Goal: Task Accomplishment & Management: Use online tool/utility

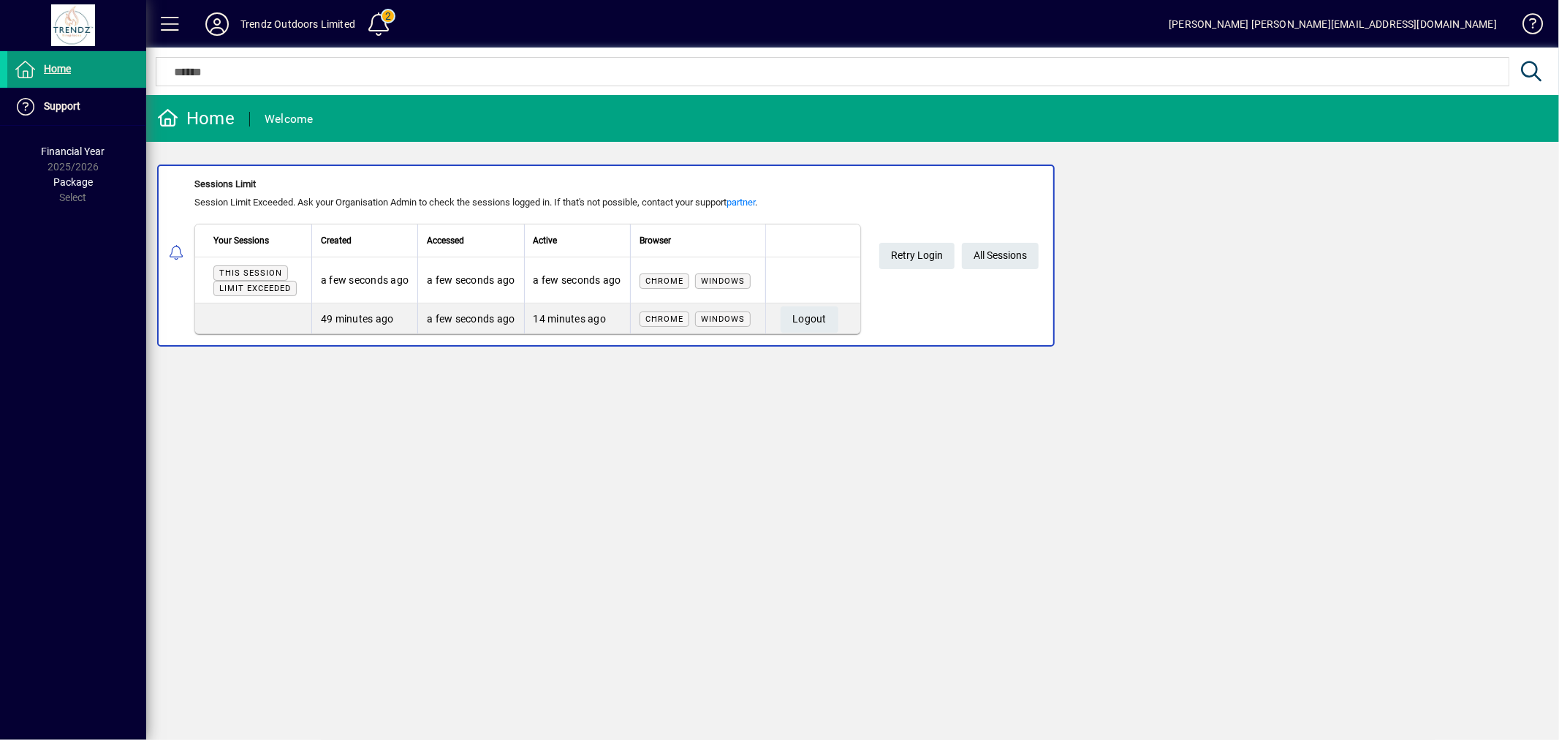
click at [72, 75] on span at bounding box center [76, 69] width 139 height 35
click at [987, 257] on span "All Sessions" at bounding box center [1000, 255] width 53 height 24
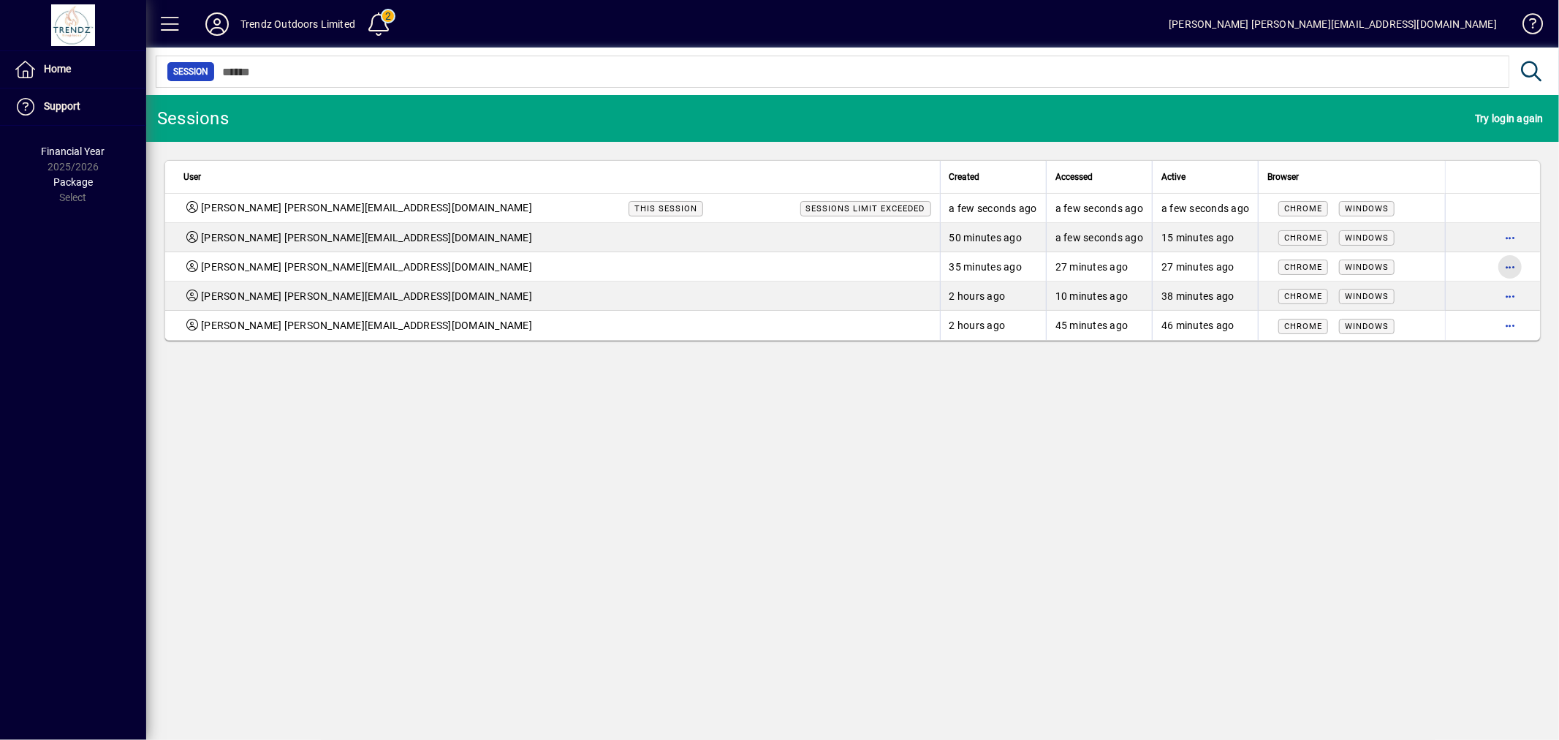
click at [1510, 264] on span "button" at bounding box center [1510, 266] width 35 height 35
click at [1455, 296] on span "Logout" at bounding box center [1449, 298] width 123 height 18
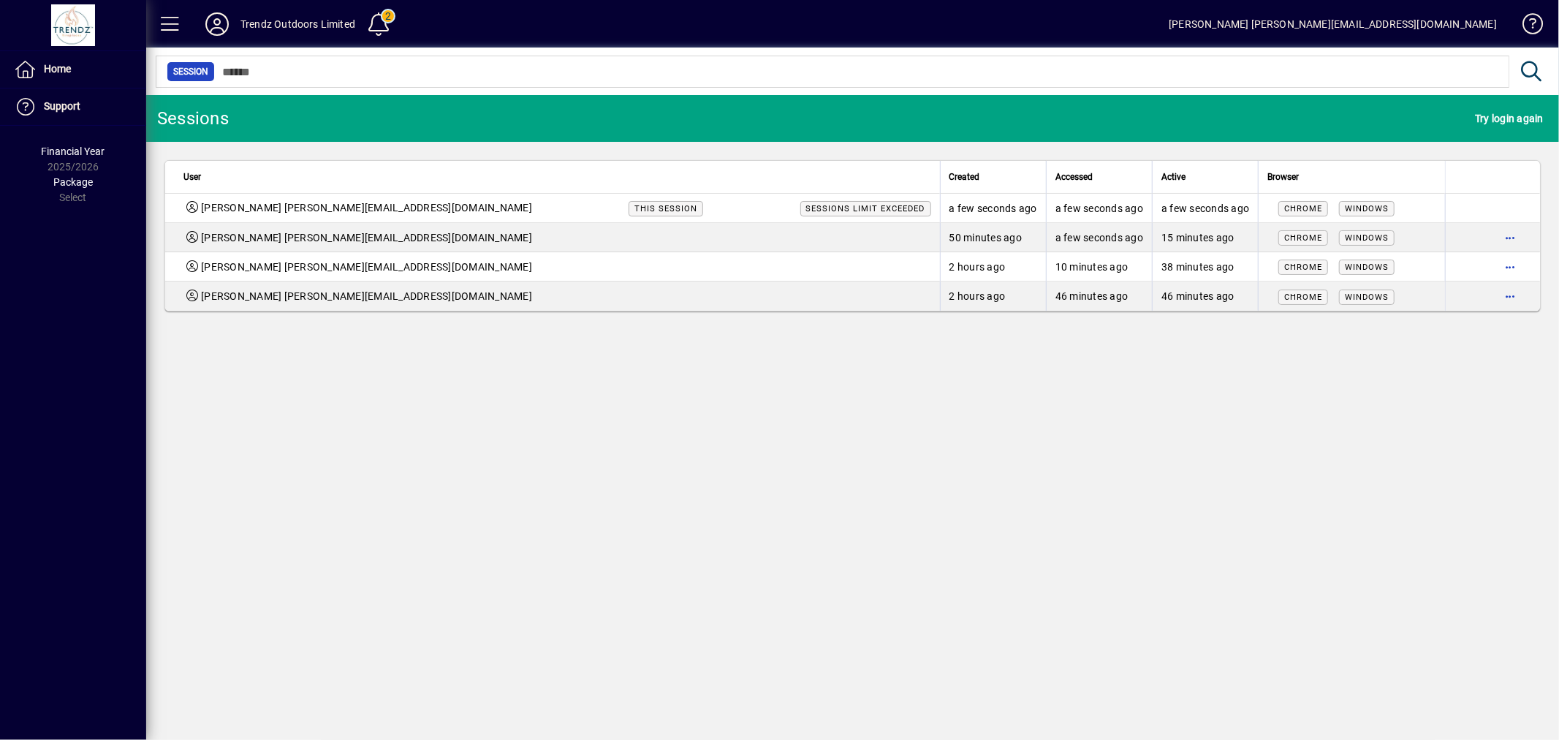
click at [1510, 270] on span "button" at bounding box center [1510, 266] width 35 height 35
click at [1456, 298] on span "Logout" at bounding box center [1449, 298] width 123 height 18
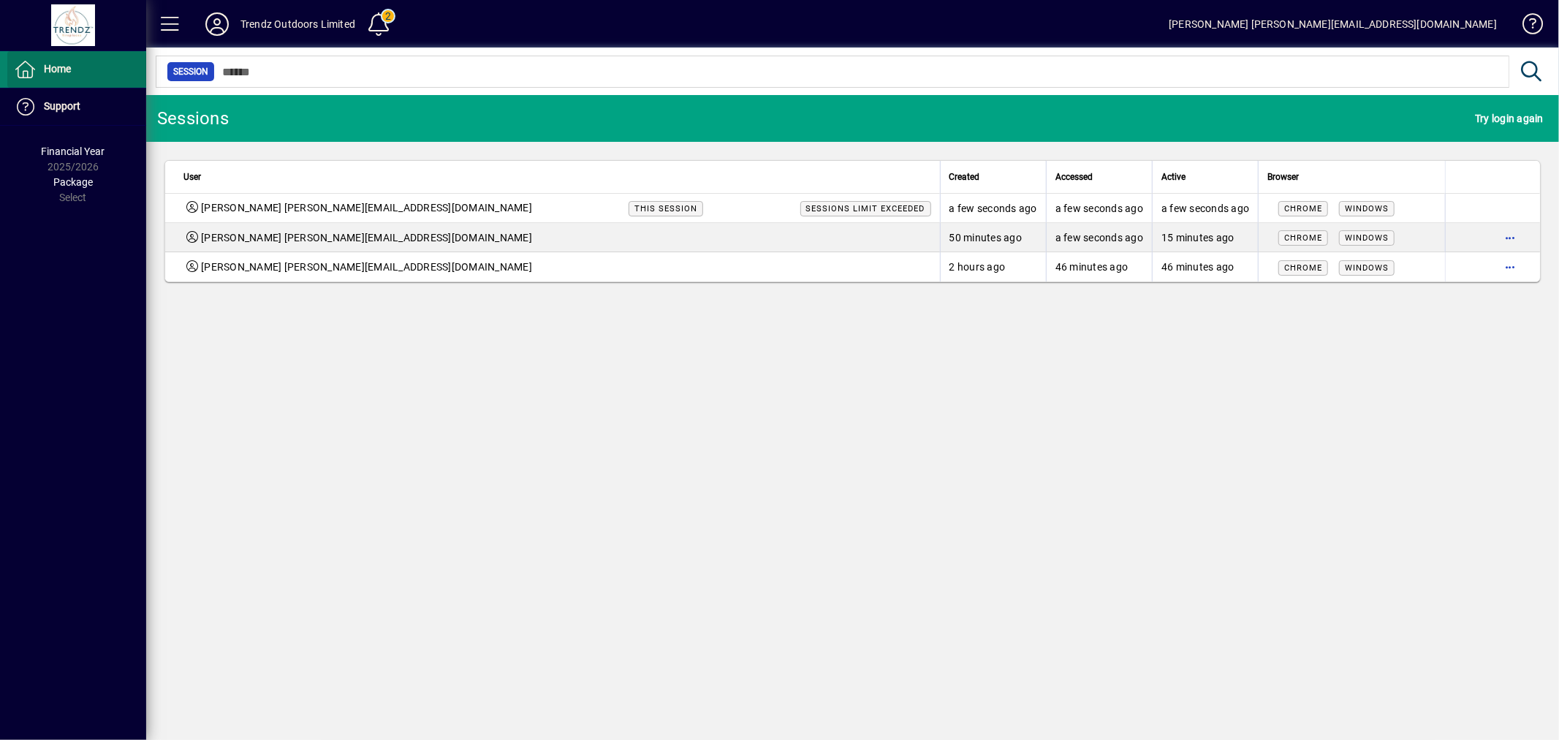
click at [54, 67] on span "Home" at bounding box center [57, 69] width 27 height 12
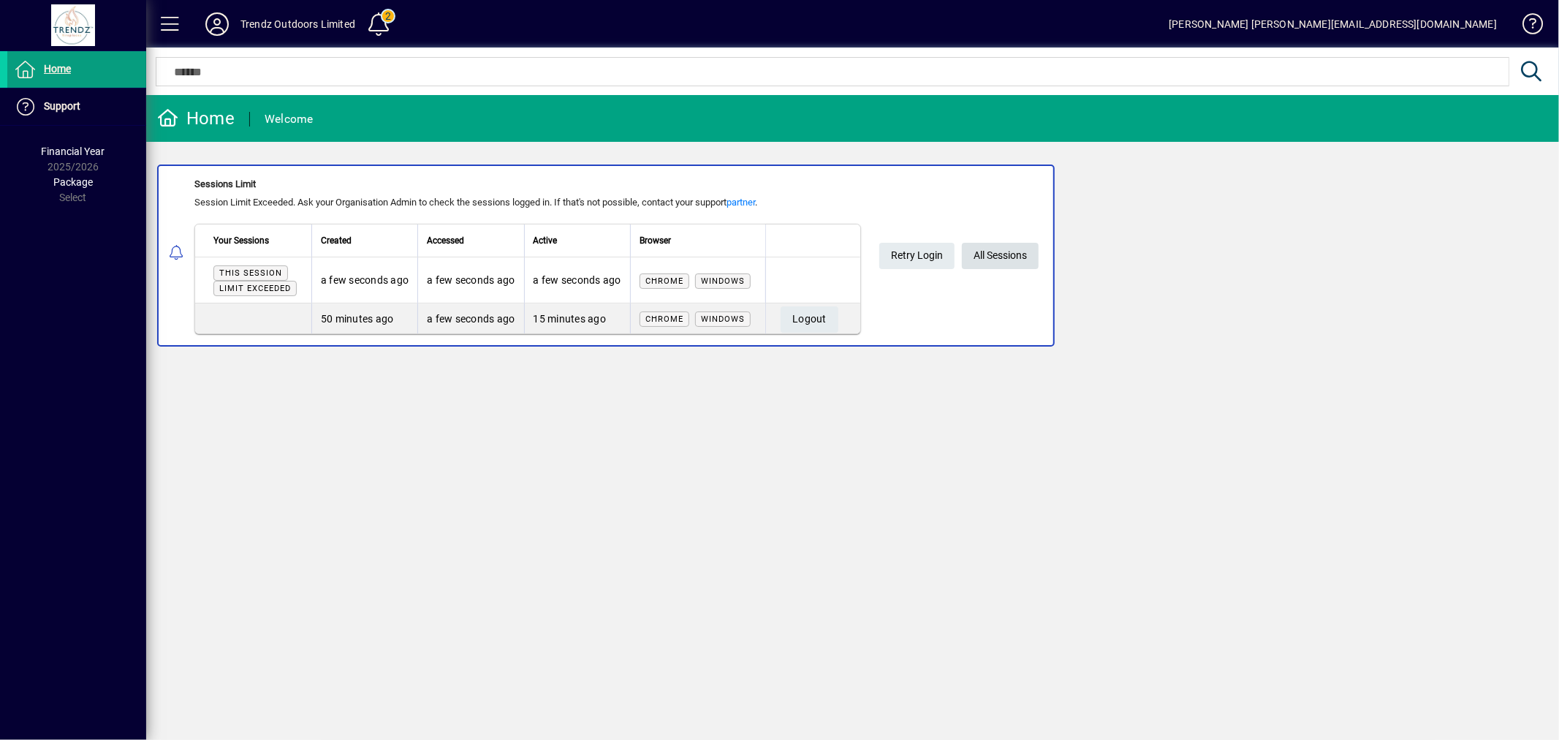
click at [1019, 258] on span "All Sessions" at bounding box center [1000, 255] width 53 height 24
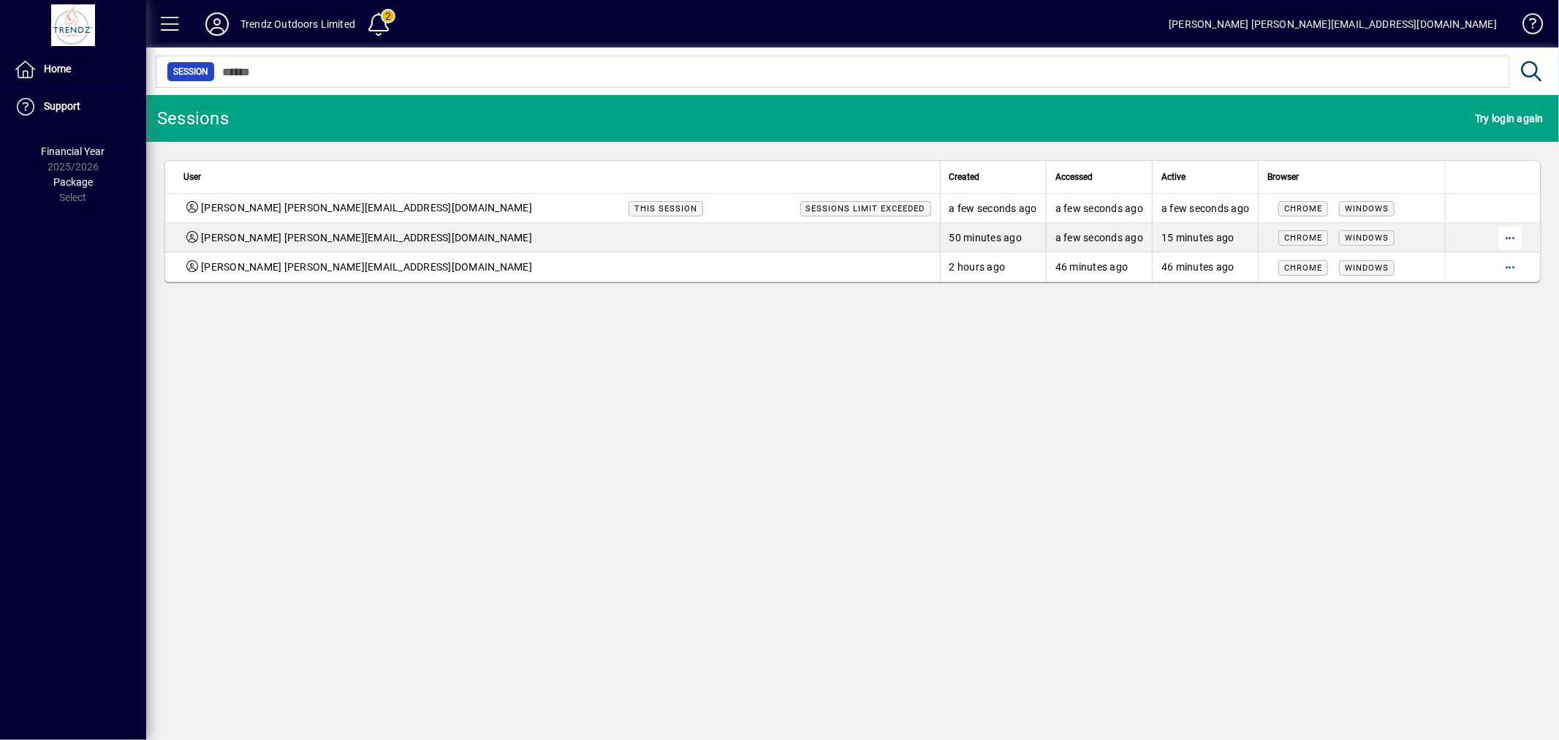
click at [1502, 237] on span "button" at bounding box center [1510, 237] width 35 height 35
click at [1456, 265] on span "Logout" at bounding box center [1449, 269] width 123 height 18
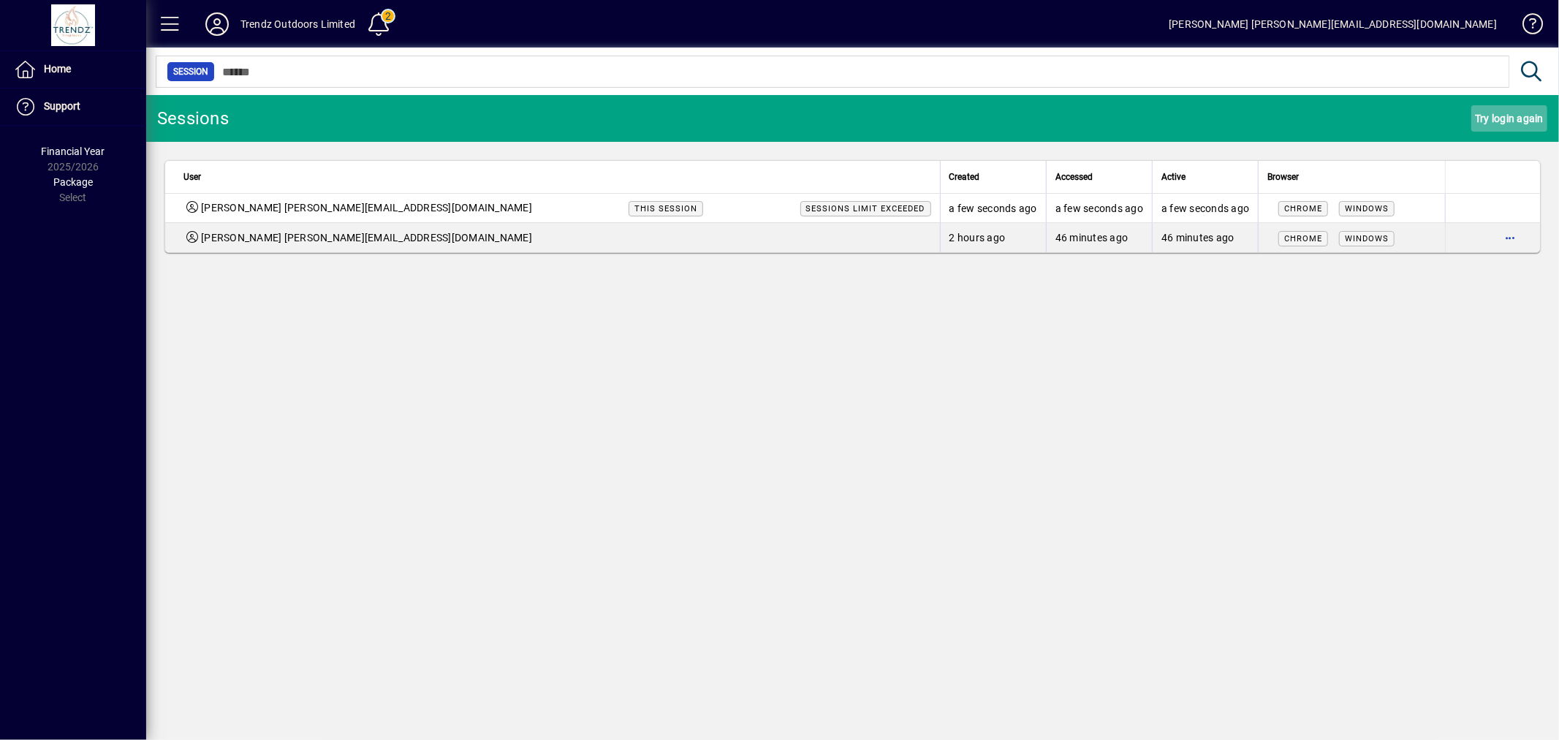
click at [1478, 119] on span "Try login again" at bounding box center [1509, 118] width 69 height 23
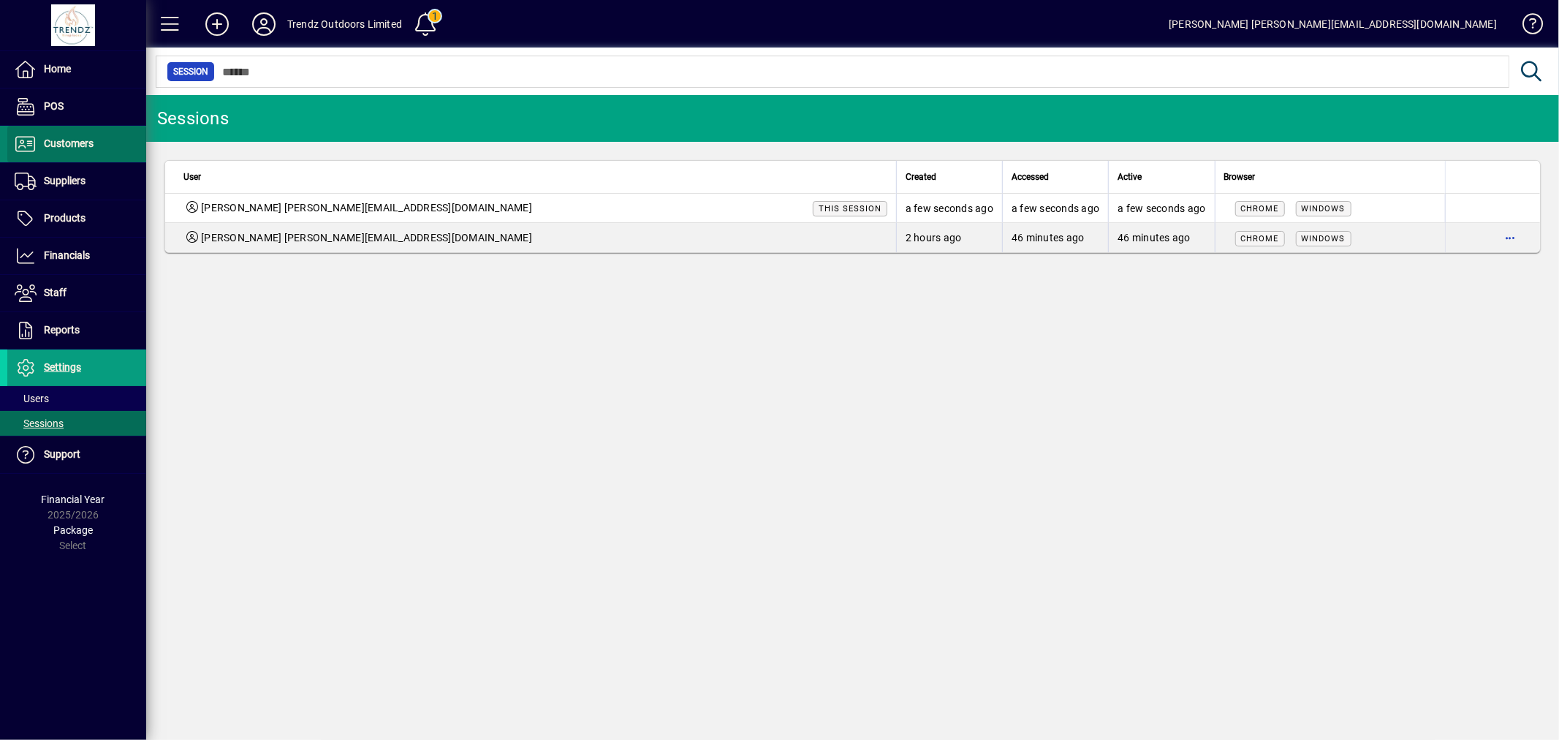
click at [75, 142] on span "Customers" at bounding box center [69, 143] width 50 height 12
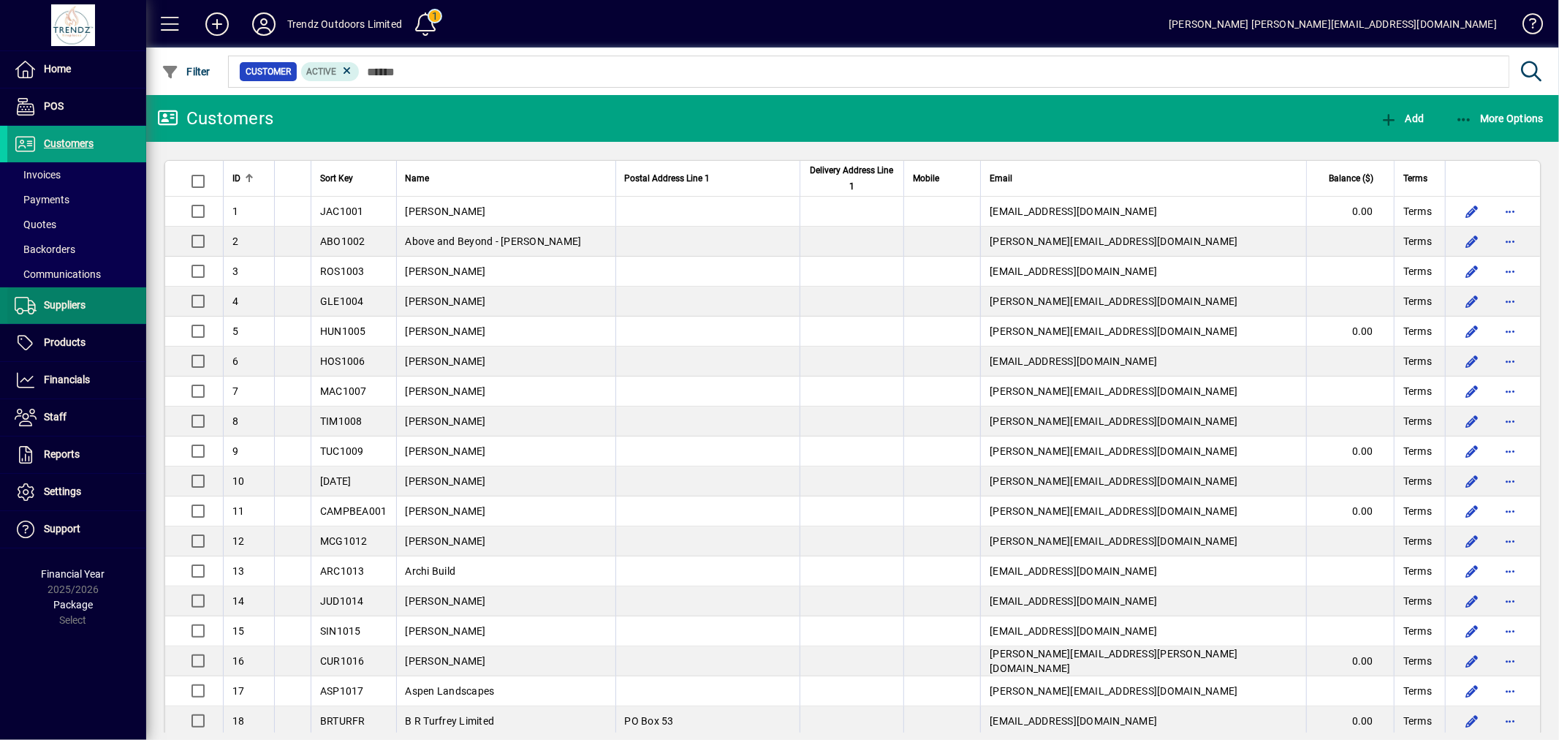
click at [84, 297] on span "Suppliers" at bounding box center [46, 306] width 78 height 18
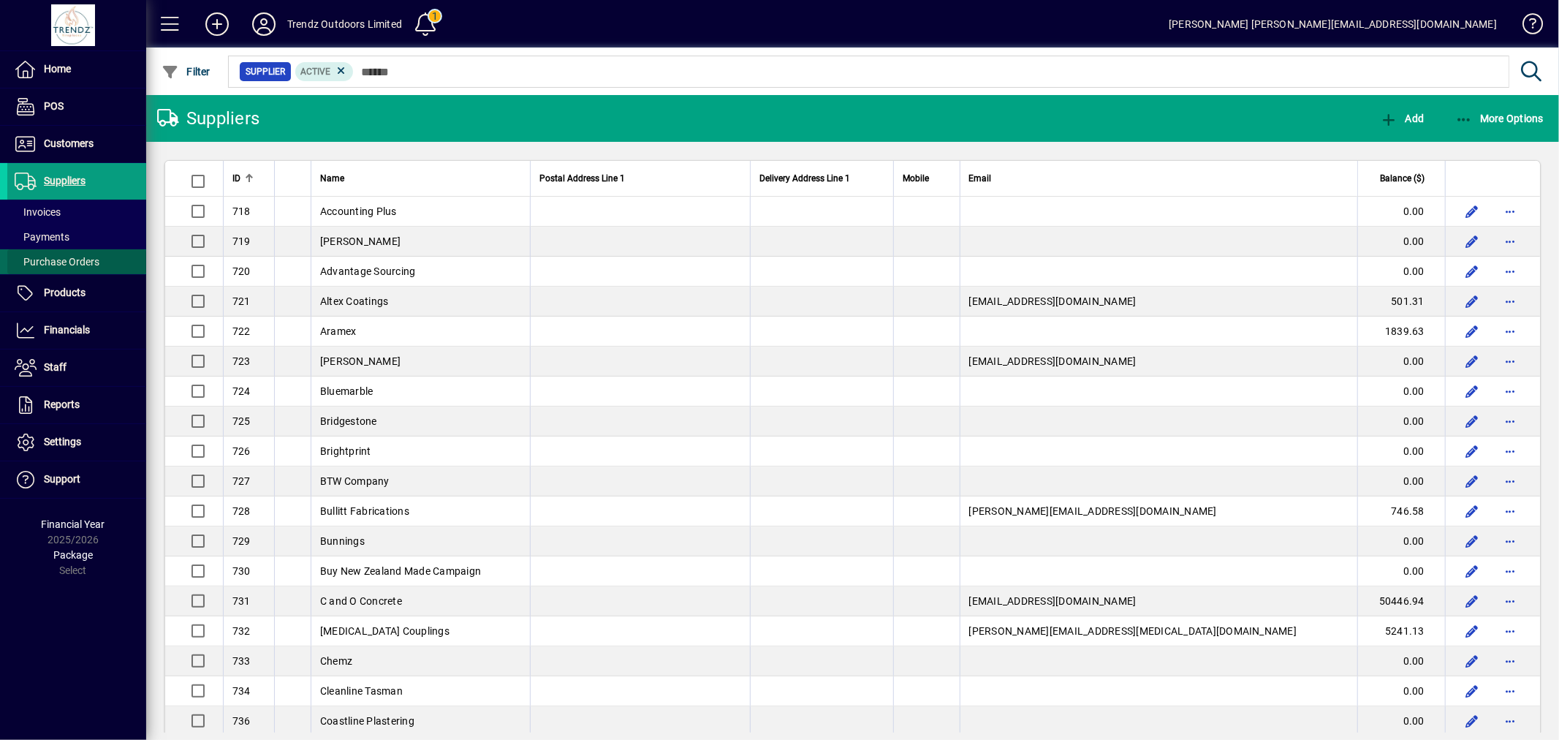
click at [88, 267] on span "Purchase Orders" at bounding box center [53, 261] width 92 height 15
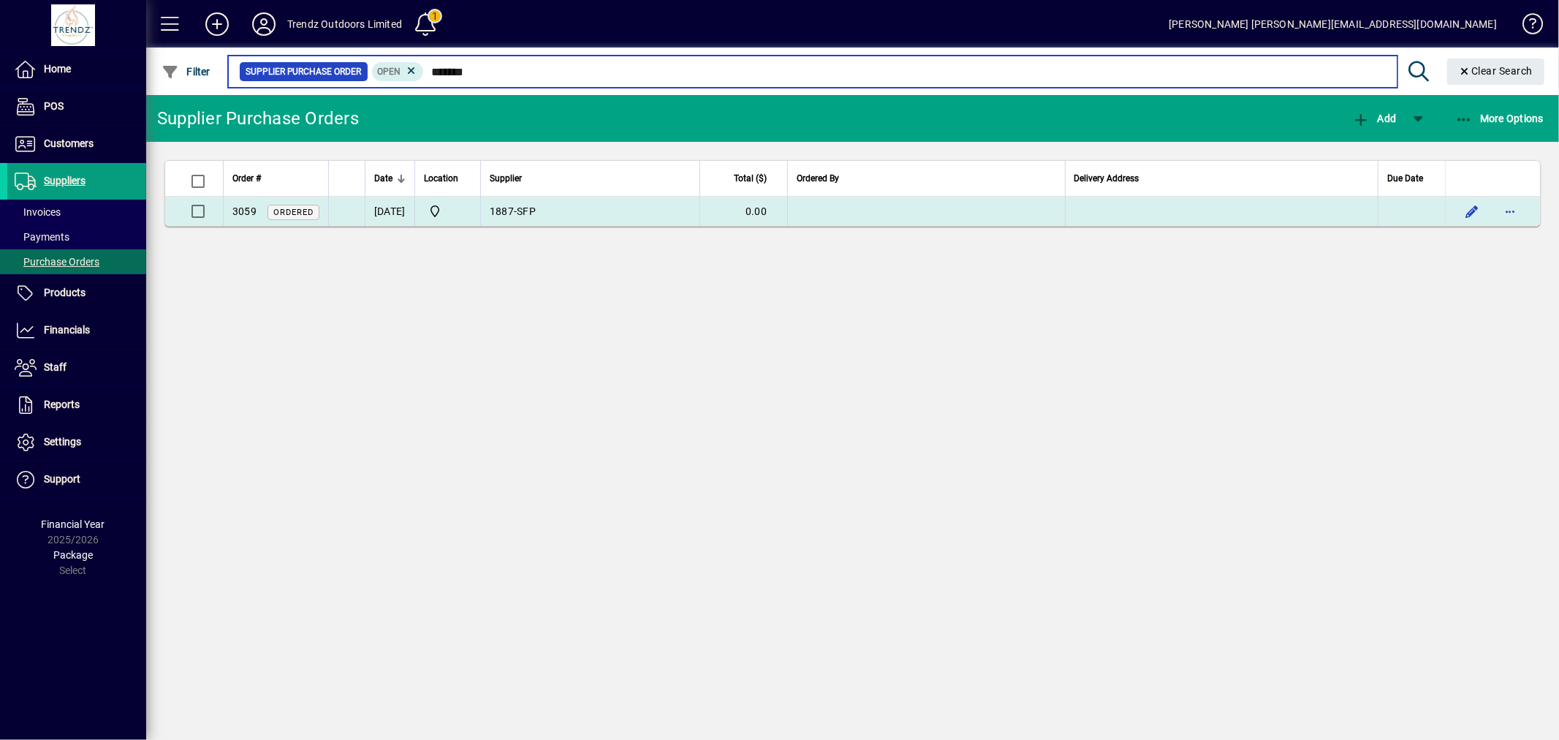
type input "*******"
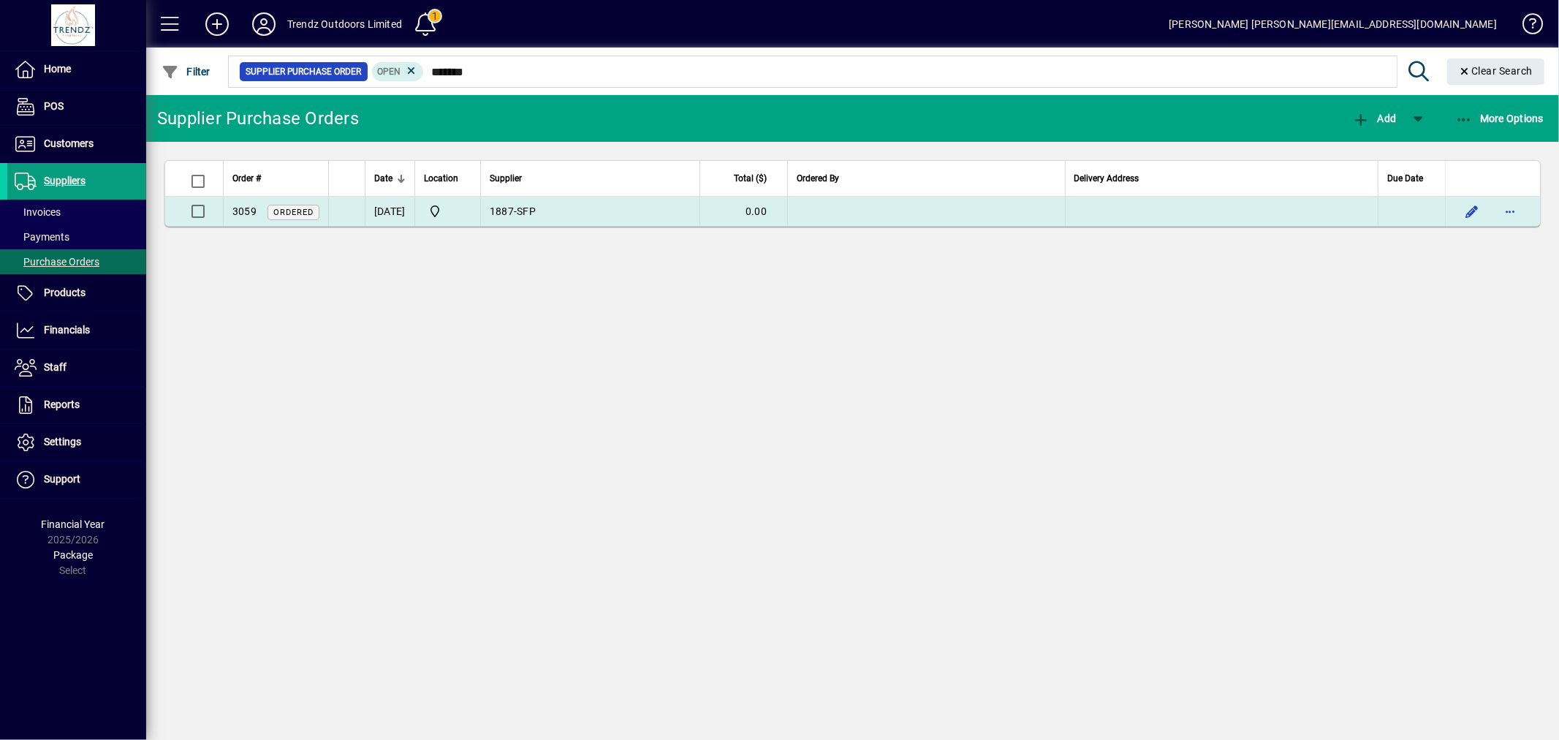
click at [787, 216] on td "0.00" at bounding box center [744, 211] width 88 height 29
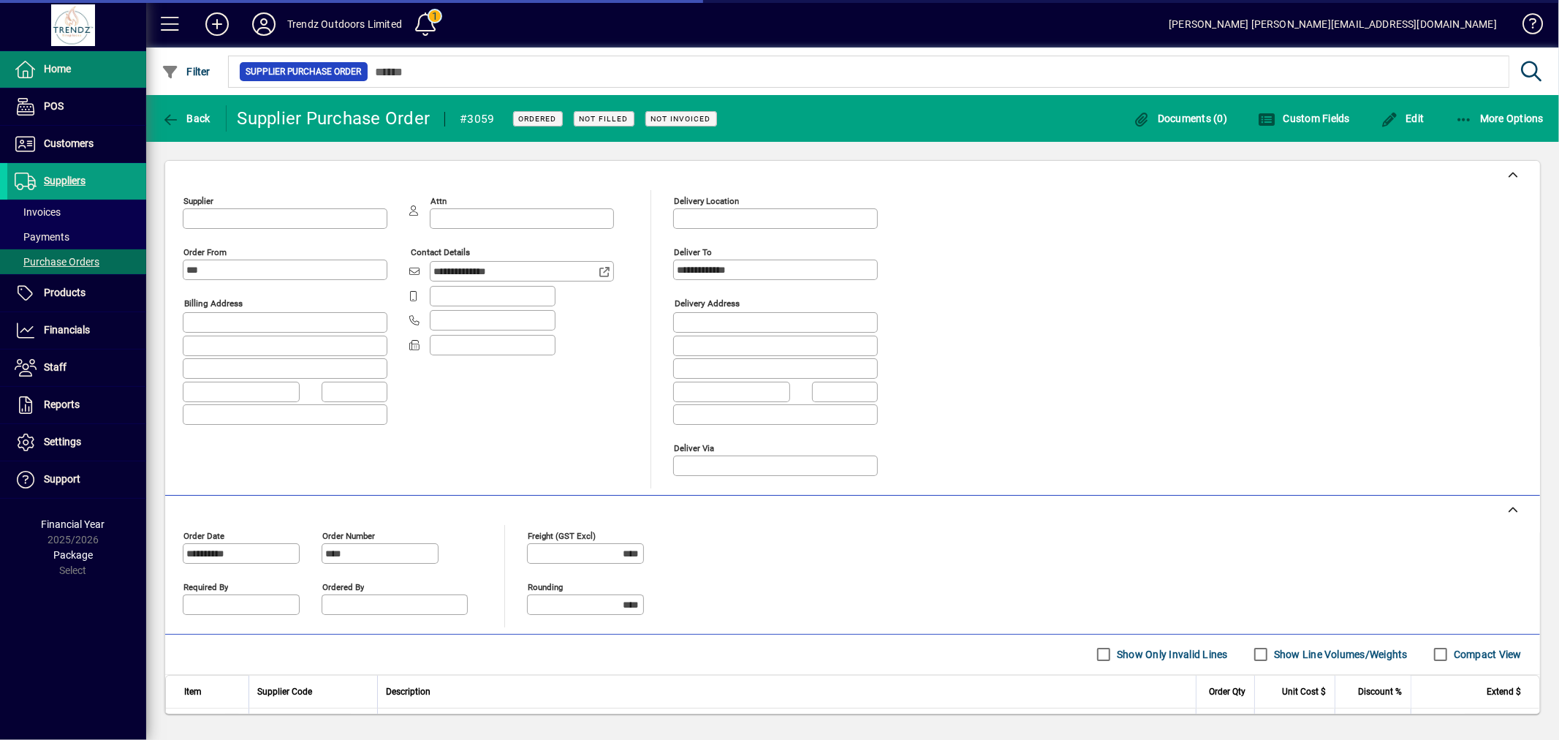
type input "**********"
